Goal: Information Seeking & Learning: Learn about a topic

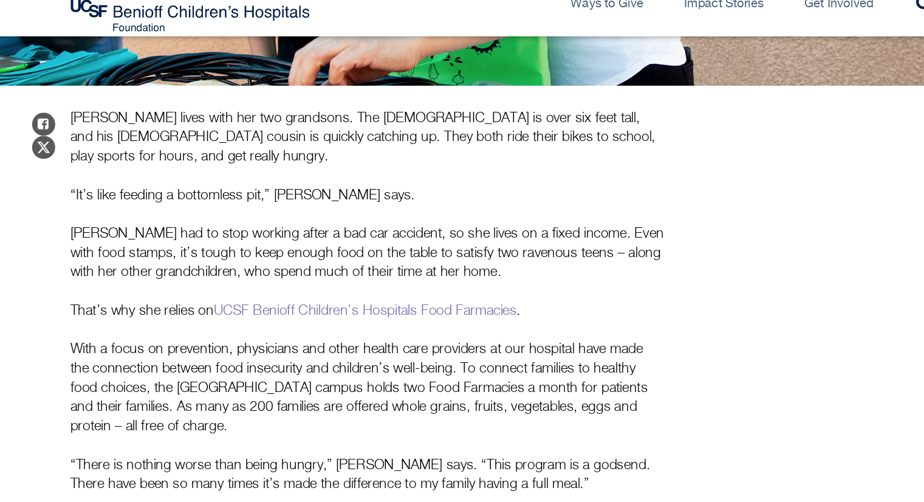
scroll to position [371, 0]
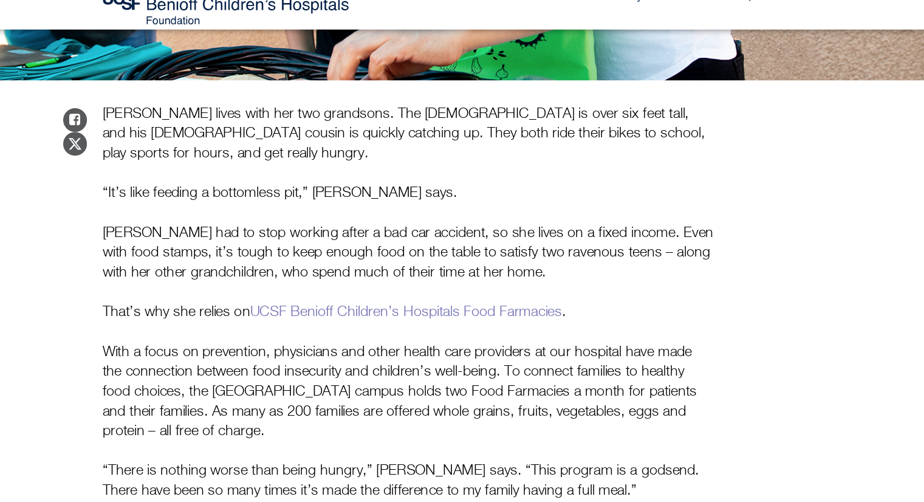
click at [279, 200] on p "“It’s like feeding a bottomless pit,” [PERSON_NAME] says." at bounding box center [348, 204] width 468 height 15
click at [320, 179] on p "[PERSON_NAME] lives with her two grandsons. The [DEMOGRAPHIC_DATA] is over six …" at bounding box center [348, 160] width 468 height 46
click at [327, 213] on p "“It’s like feeding a bottomless pit,” [PERSON_NAME] says." at bounding box center [348, 204] width 468 height 15
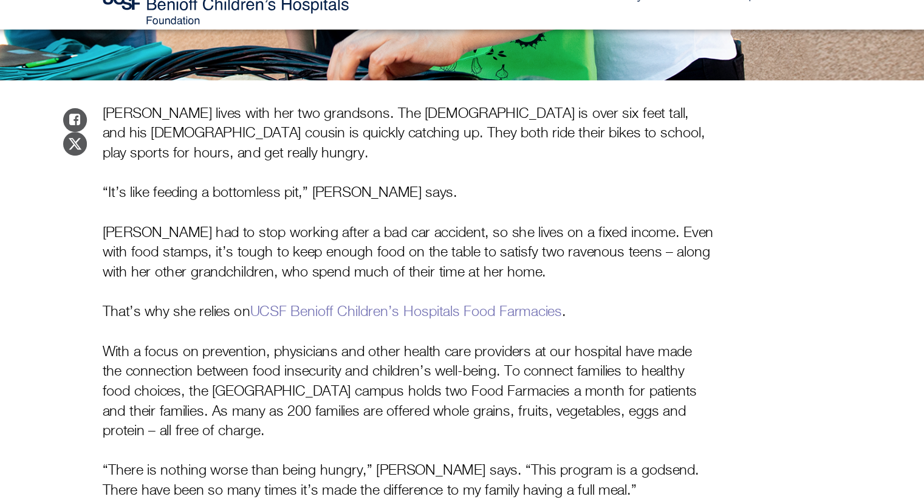
click at [344, 236] on p "[PERSON_NAME] had to stop working after a bad car accident, so she lives on a f…" at bounding box center [348, 251] width 468 height 46
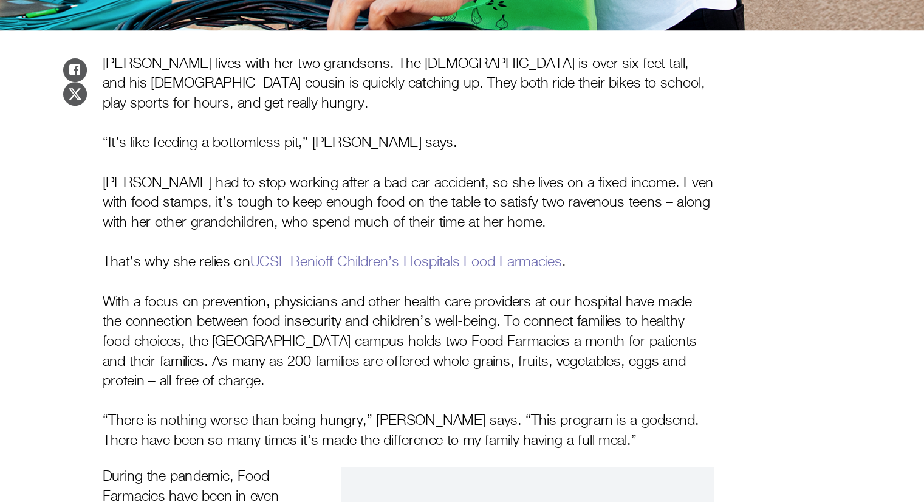
click at [374, 263] on p "[PERSON_NAME] had to stop working after a bad car accident, so she lives on a f…" at bounding box center [348, 251] width 468 height 46
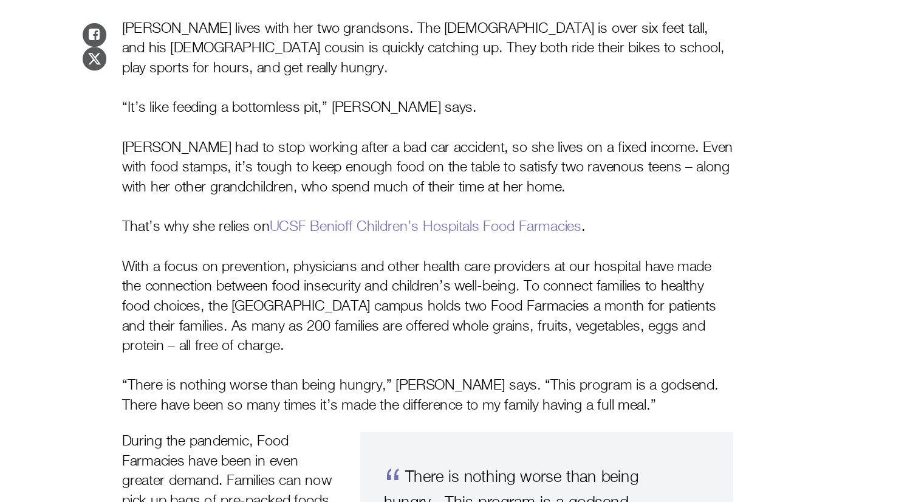
scroll to position [378, 0]
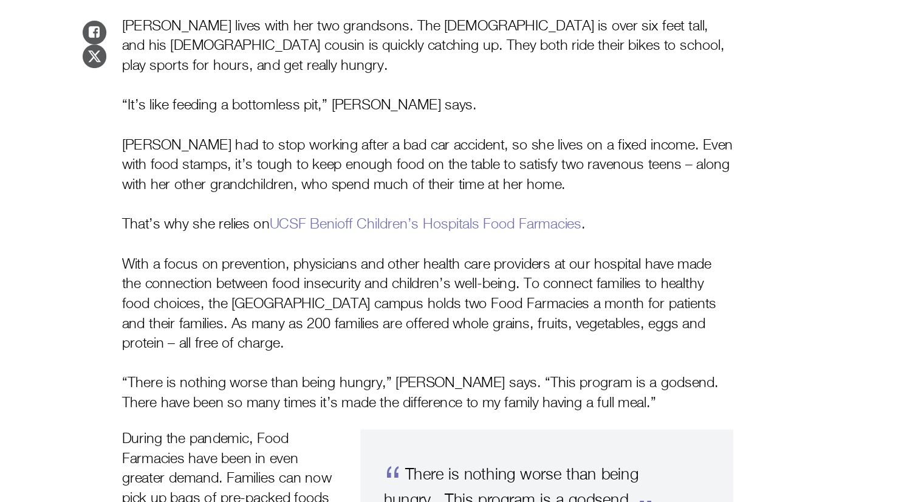
click at [355, 343] on p "With a focus on prevention, physicians and other health care providers at our h…" at bounding box center [348, 350] width 468 height 76
click at [375, 329] on p "With a focus on prevention, physicians and other health care providers at our h…" at bounding box center [348, 350] width 468 height 76
click at [395, 292] on link "UCSF Benioff Children’s Hospitals Food Farmacies" at bounding box center [346, 289] width 239 height 11
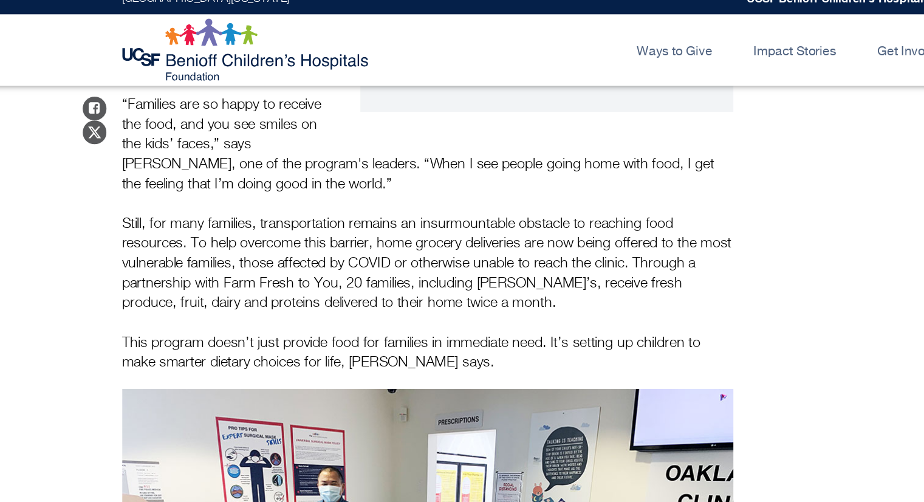
scroll to position [828, 0]
